Goal: Task Accomplishment & Management: Use online tool/utility

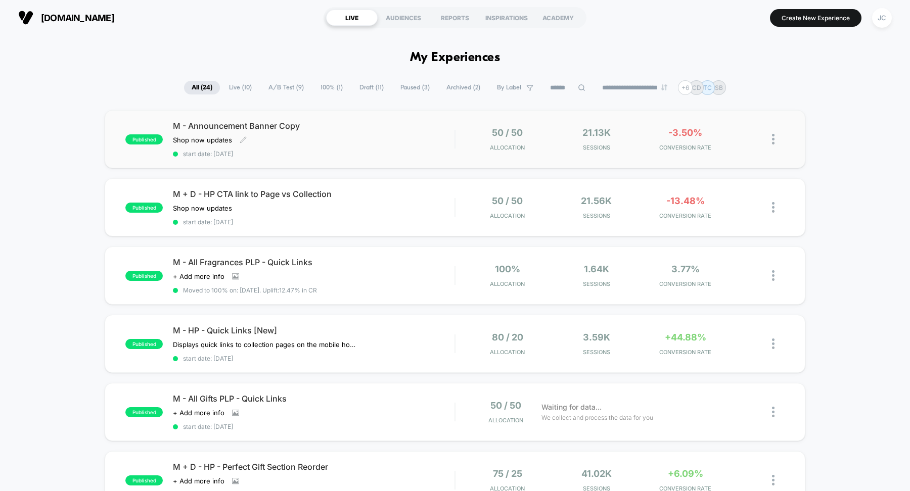
click at [285, 127] on span "M - Announcement Banner Copy" at bounding box center [314, 126] width 282 height 10
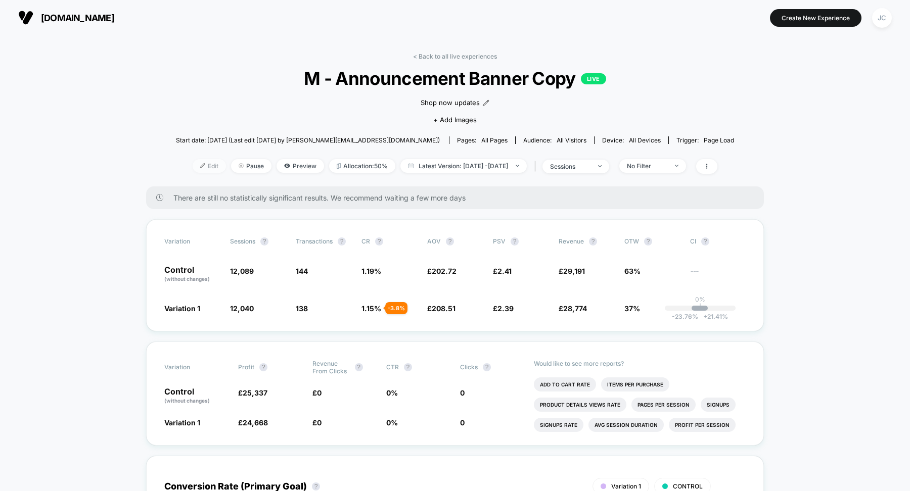
click at [193, 164] on span "Edit" at bounding box center [209, 166] width 33 height 14
